Goal: Task Accomplishment & Management: Manage account settings

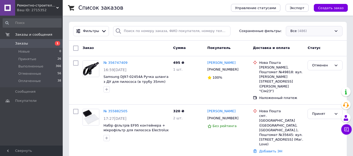
click at [334, 30] on div "Все (486)" at bounding box center [314, 31] width 57 height 10
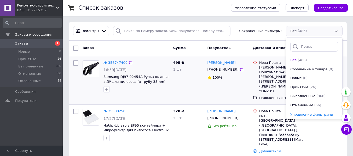
click at [239, 84] on div "Олександр Гаврилюк +380676721681 100%" at bounding box center [228, 80] width 46 height 44
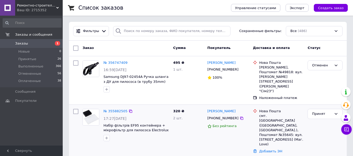
scroll to position [26, 0]
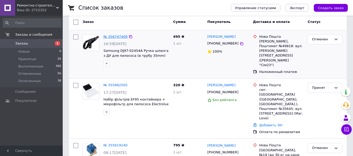
click at [119, 38] on link "№ 356747409" at bounding box center [115, 37] width 24 height 4
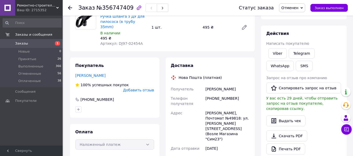
scroll to position [52, 0]
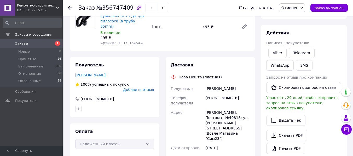
click at [302, 7] on icon at bounding box center [301, 8] width 2 height 2
click at [181, 37] on div "Samsung DJ97-02454A Ручка шланга з ДУ для пилососа (в трубу 35mm) В наличии 495…" at bounding box center [174, 27] width 153 height 40
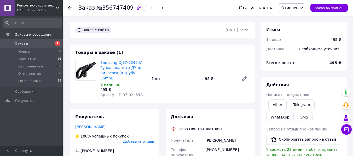
scroll to position [0, 0]
click at [27, 43] on span "Заказы" at bounding box center [31, 43] width 33 height 5
